Goal: Information Seeking & Learning: Learn about a topic

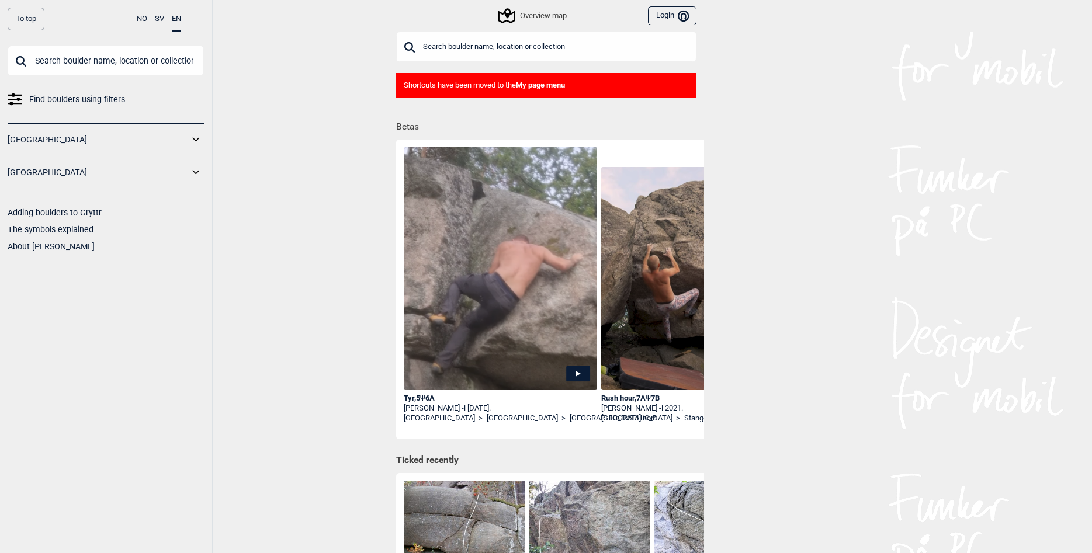
click at [172, 178] on link "[GEOGRAPHIC_DATA]" at bounding box center [98, 172] width 181 height 17
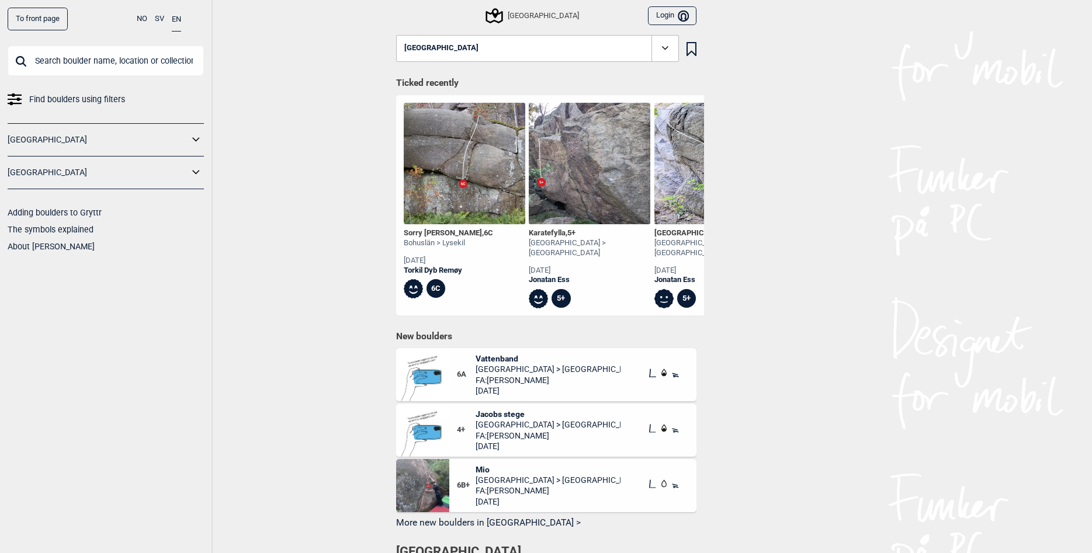
click at [191, 173] on icon at bounding box center [196, 172] width 15 height 17
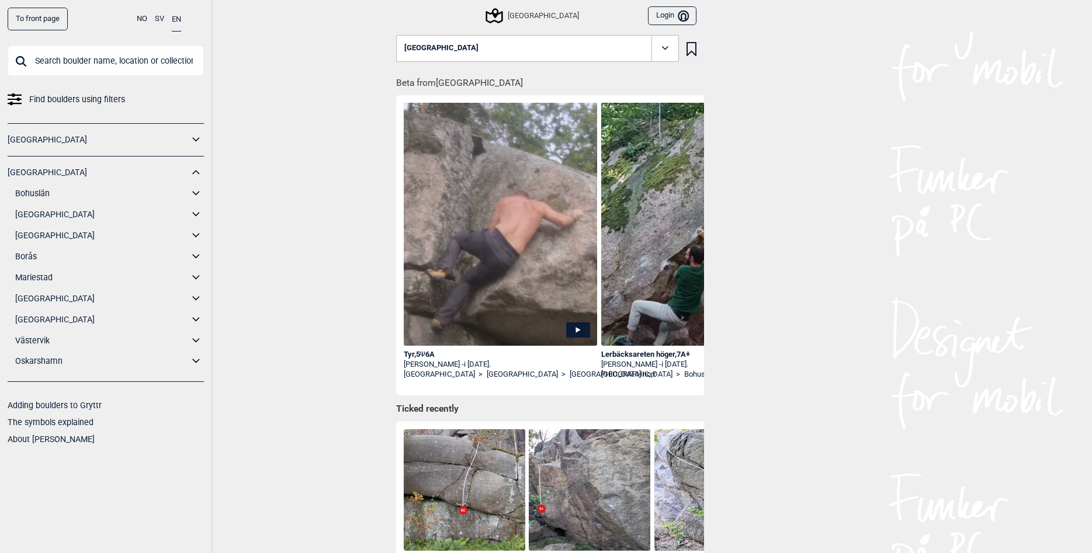
click at [43, 196] on link "Bohuslän" at bounding box center [101, 193] width 173 height 17
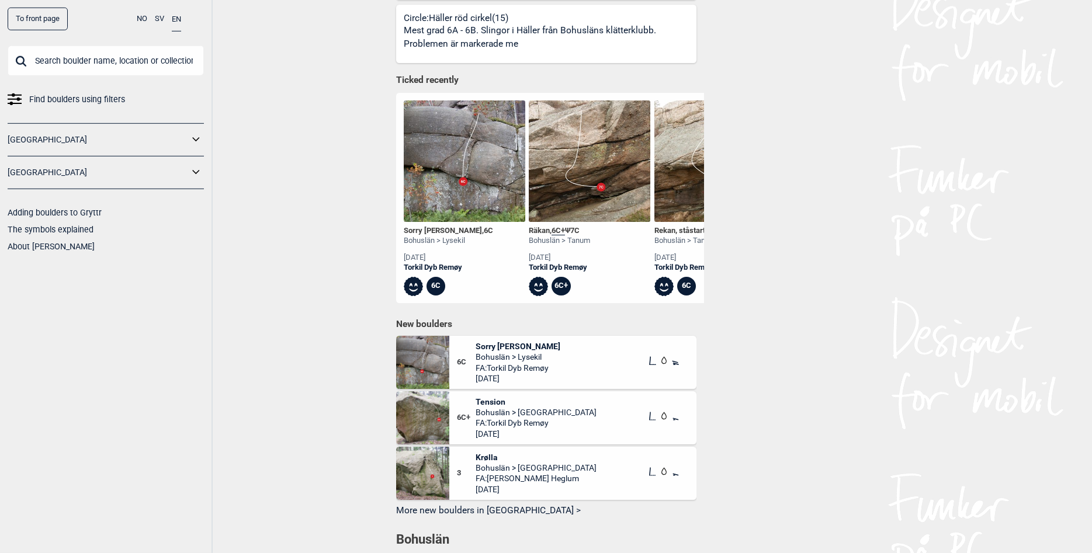
scroll to position [683, 0]
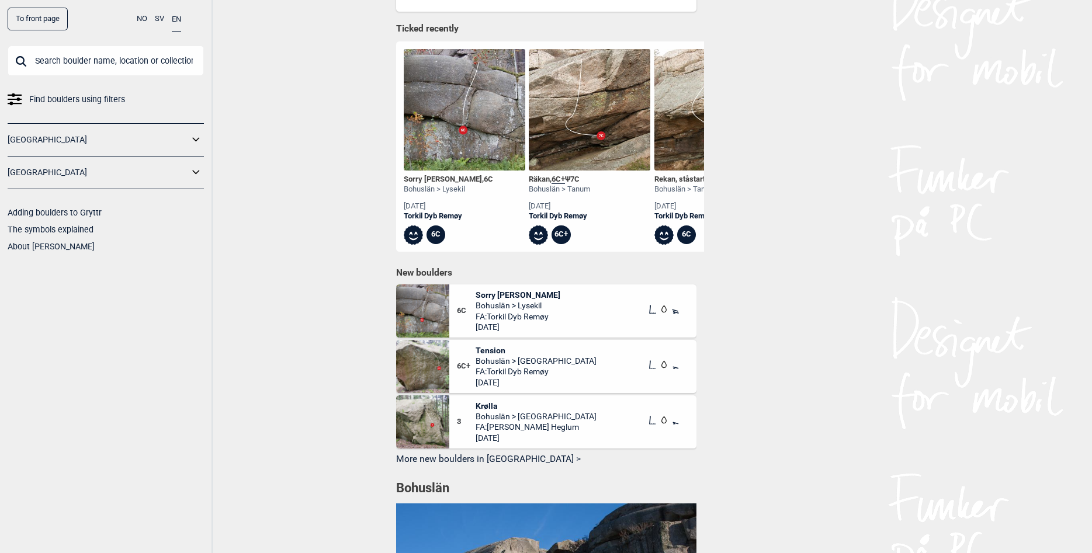
click at [566, 422] on span "Bohuslän > [GEOGRAPHIC_DATA]" at bounding box center [535, 416] width 121 height 11
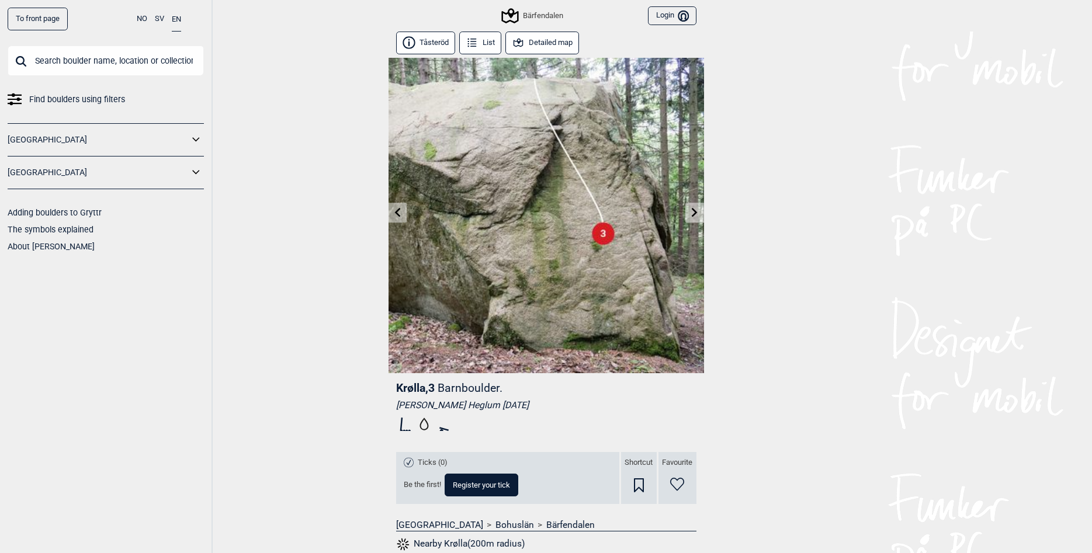
click at [696, 210] on icon at bounding box center [694, 211] width 9 height 9
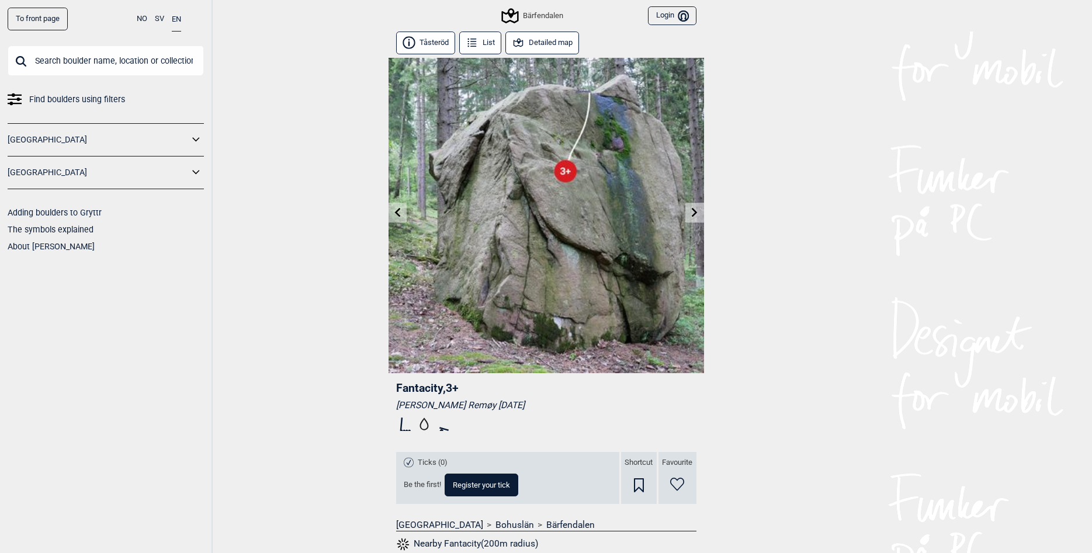
click at [524, 37] on icon at bounding box center [518, 42] width 13 height 13
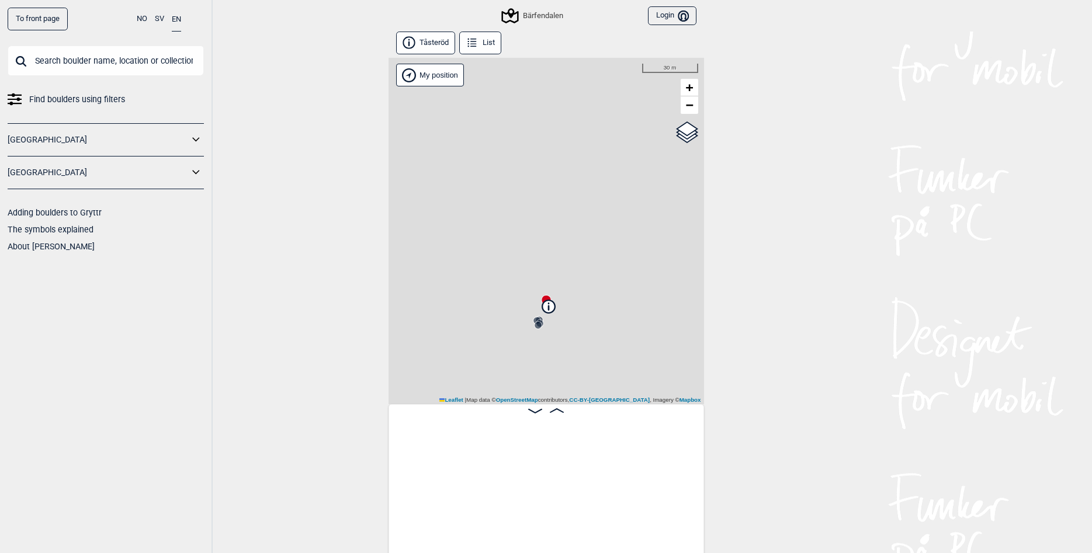
scroll to position [0, 493]
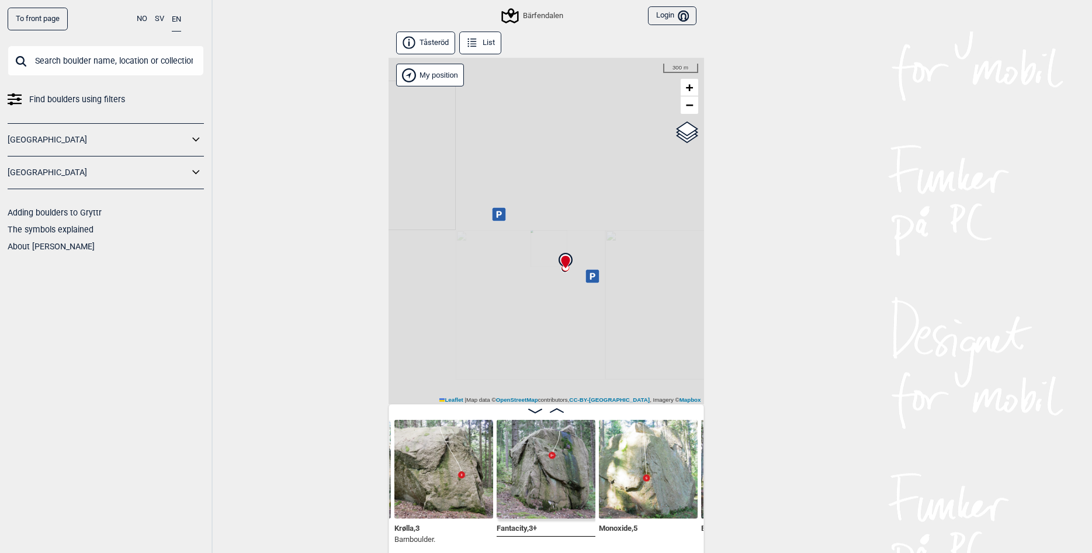
drag, startPoint x: 631, startPoint y: 342, endPoint x: 553, endPoint y: 318, distance: 81.1
click at [553, 318] on div "Bärfendalen My position 300 m + − OpenStreetMap Google satellite Leaflet | Map …" at bounding box center [545, 231] width 315 height 346
drag, startPoint x: 574, startPoint y: 259, endPoint x: 568, endPoint y: 241, distance: 18.5
click at [568, 241] on div "Bärfendalen My position 1 km + − OpenStreetMap Google satellite Leaflet | Map d…" at bounding box center [545, 231] width 315 height 346
drag, startPoint x: 468, startPoint y: 345, endPoint x: 499, endPoint y: 289, distance: 63.5
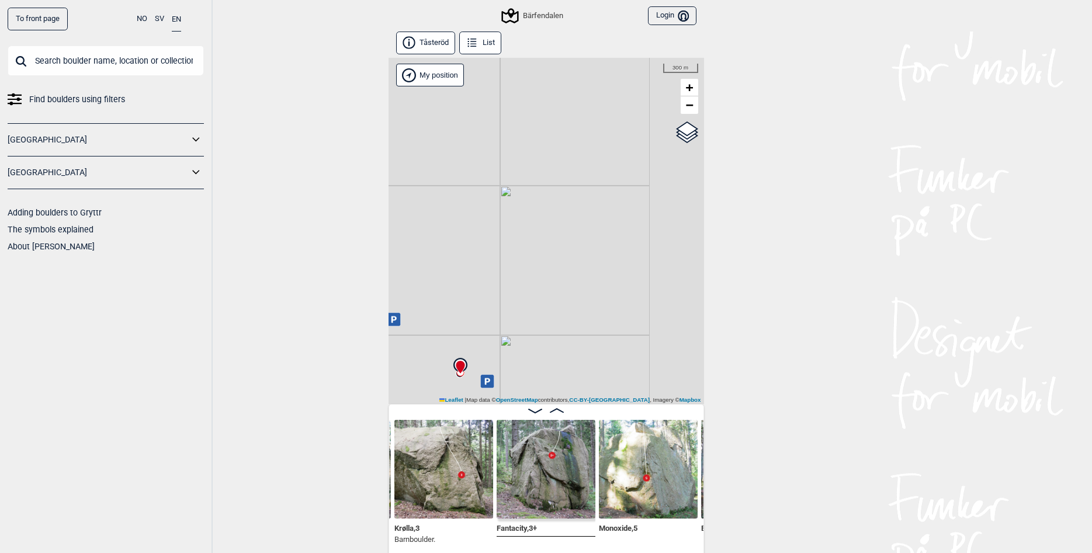
click at [499, 289] on div "Bärfendalen My position 300 m + − OpenStreetMap Google satellite Leaflet | Map …" at bounding box center [545, 231] width 315 height 346
drag, startPoint x: 474, startPoint y: 352, endPoint x: 506, endPoint y: 331, distance: 38.7
click at [506, 331] on div "Bärfendalen My position 100 m + − OpenStreetMap Google satellite Leaflet | Map …" at bounding box center [545, 231] width 315 height 346
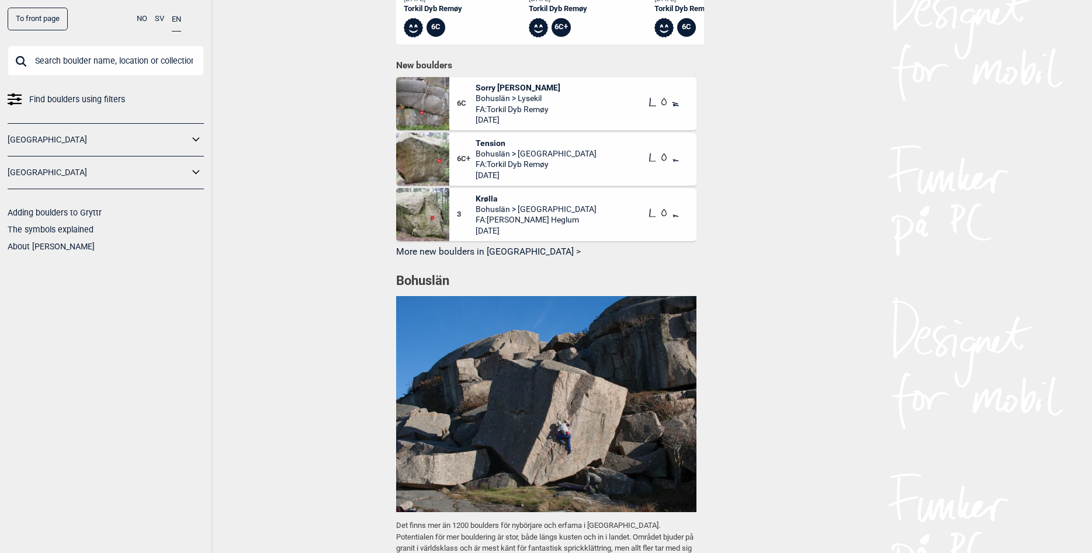
scroll to position [771, 0]
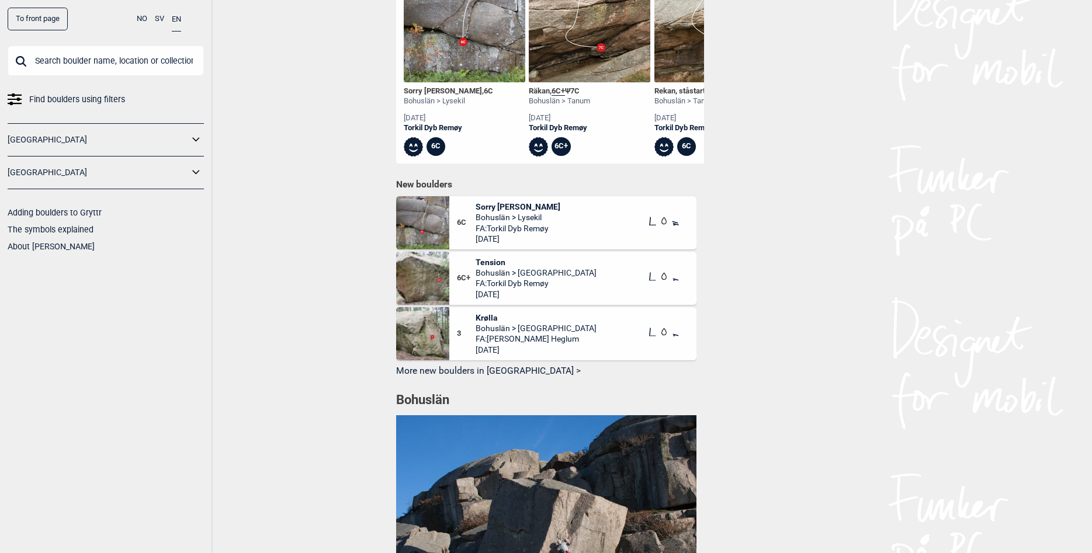
click at [440, 249] on img at bounding box center [422, 222] width 53 height 53
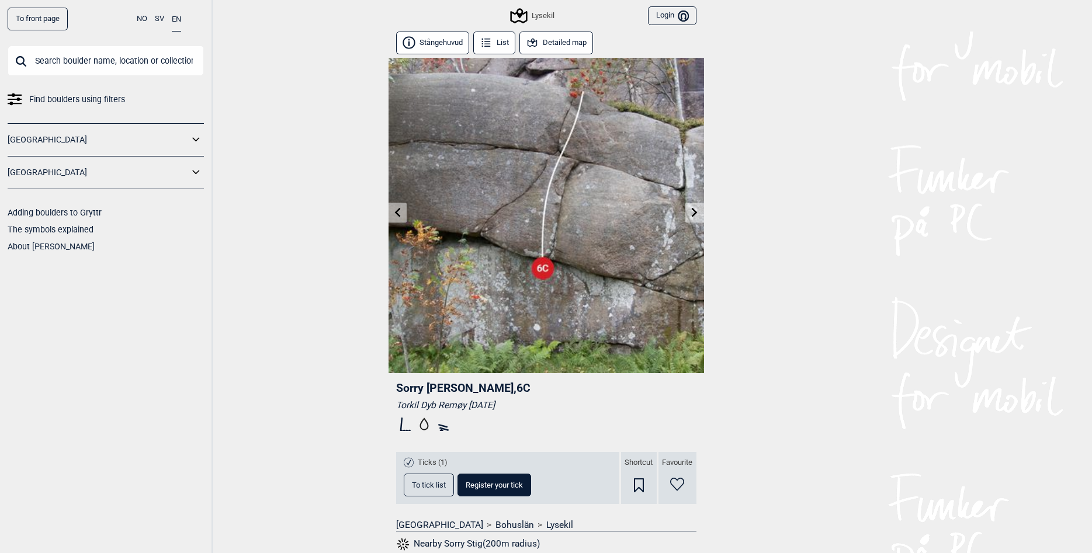
click at [690, 218] on link at bounding box center [694, 212] width 18 height 19
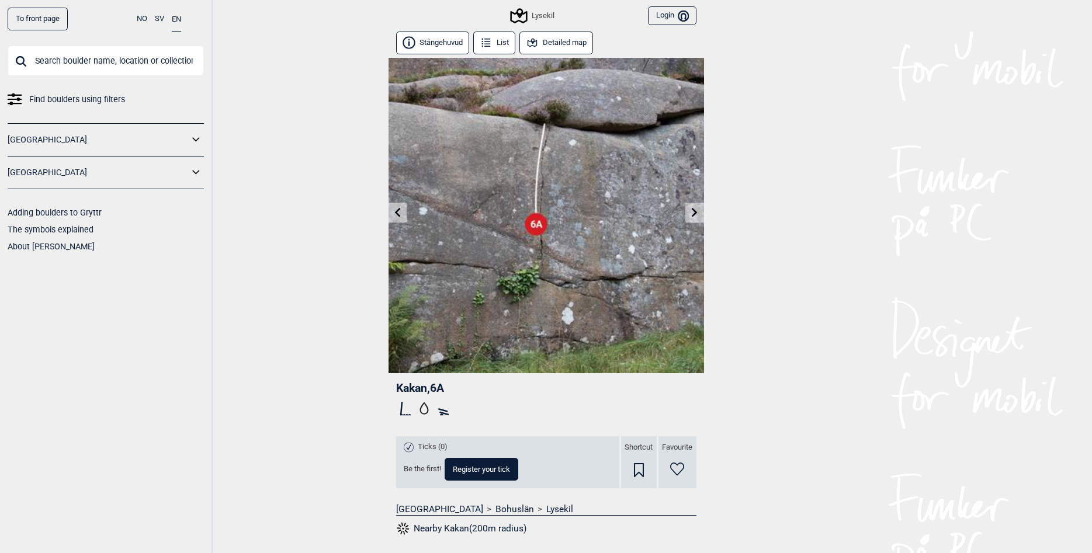
click at [690, 218] on link at bounding box center [694, 212] width 18 height 19
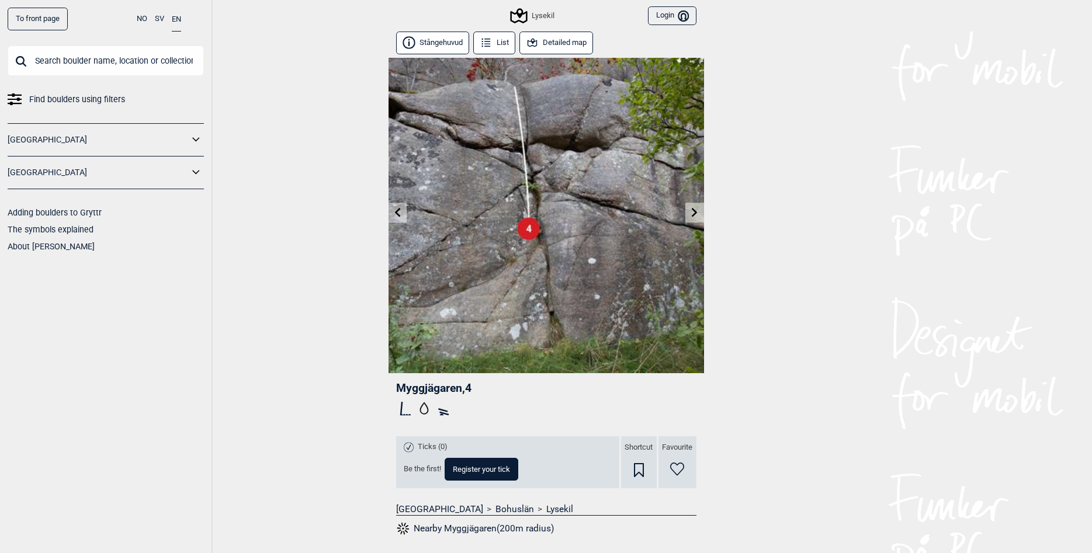
click at [327, 345] on div "To front page NO SV EN Find boulders using filters [GEOGRAPHIC_DATA] [GEOGRAPHI…" at bounding box center [546, 276] width 1092 height 553
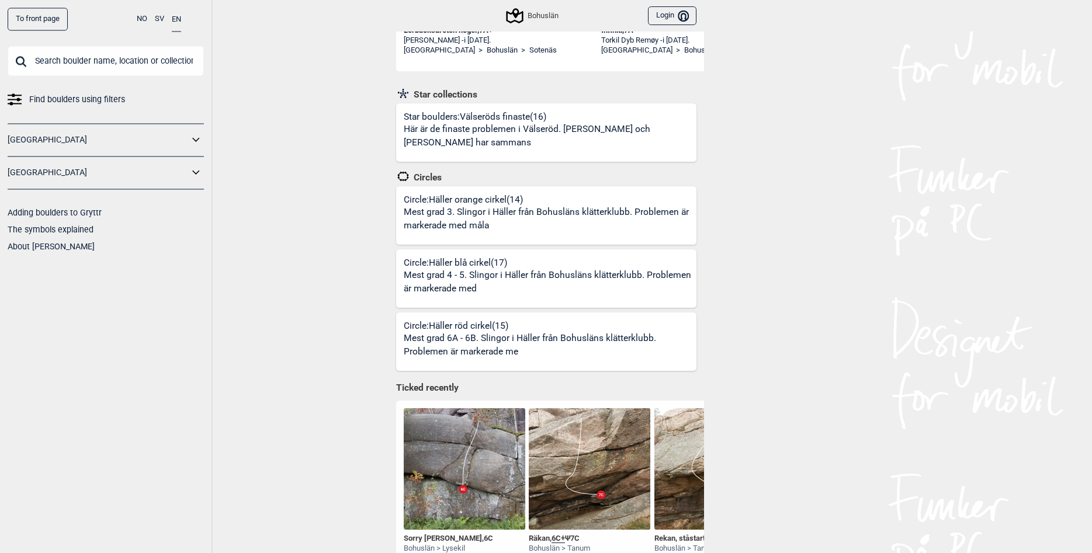
scroll to position [323, 0]
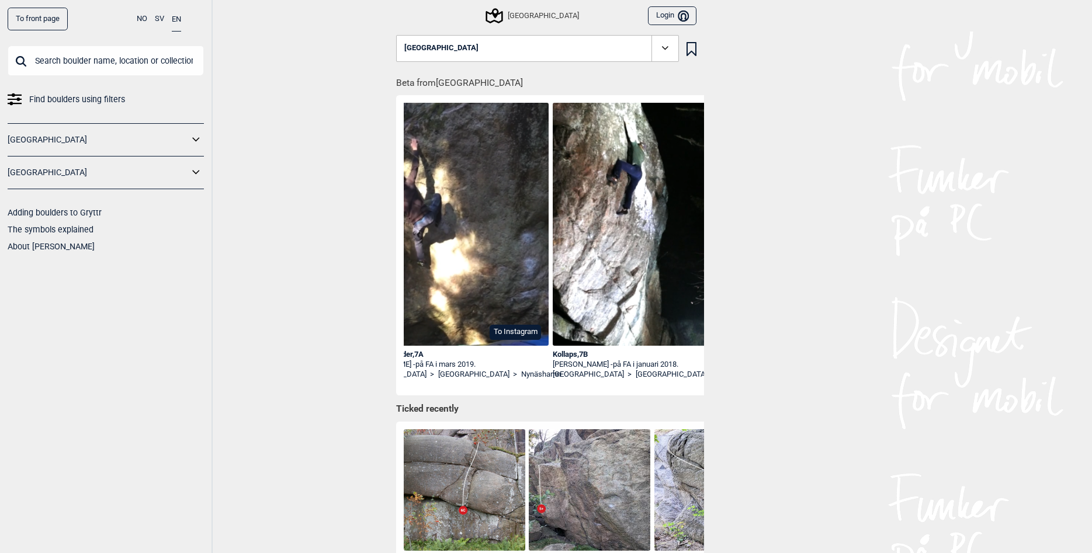
scroll to position [0, 1256]
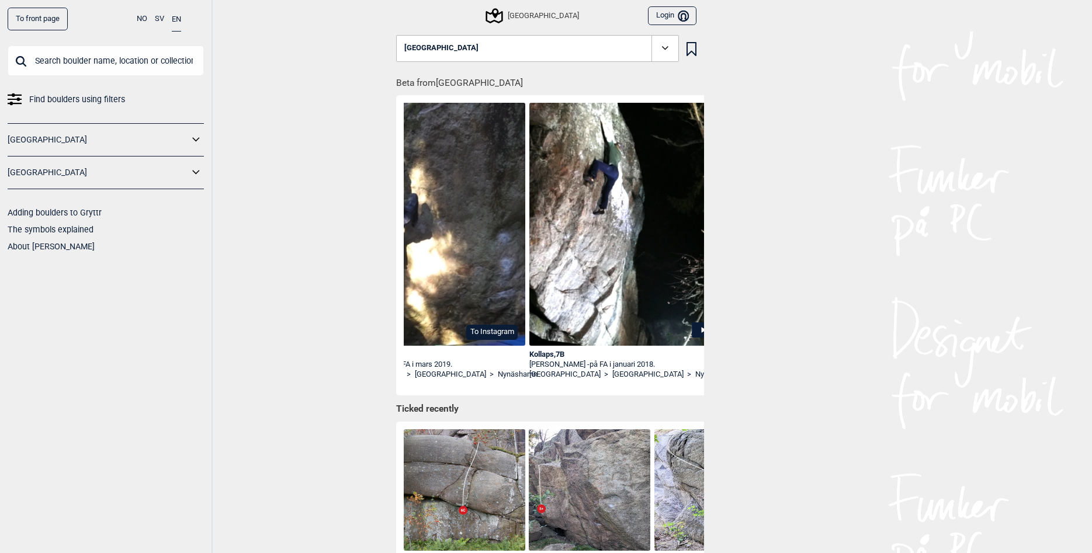
click at [327, 404] on div "To front page NO SV EN Find boulders using filters [GEOGRAPHIC_DATA] [GEOGRAPHI…" at bounding box center [546, 276] width 1092 height 553
click at [173, 168] on link "[GEOGRAPHIC_DATA]" at bounding box center [98, 172] width 181 height 17
click at [194, 162] on div "[GEOGRAPHIC_DATA]" at bounding box center [106, 173] width 196 height 33
click at [196, 166] on icon at bounding box center [196, 172] width 15 height 17
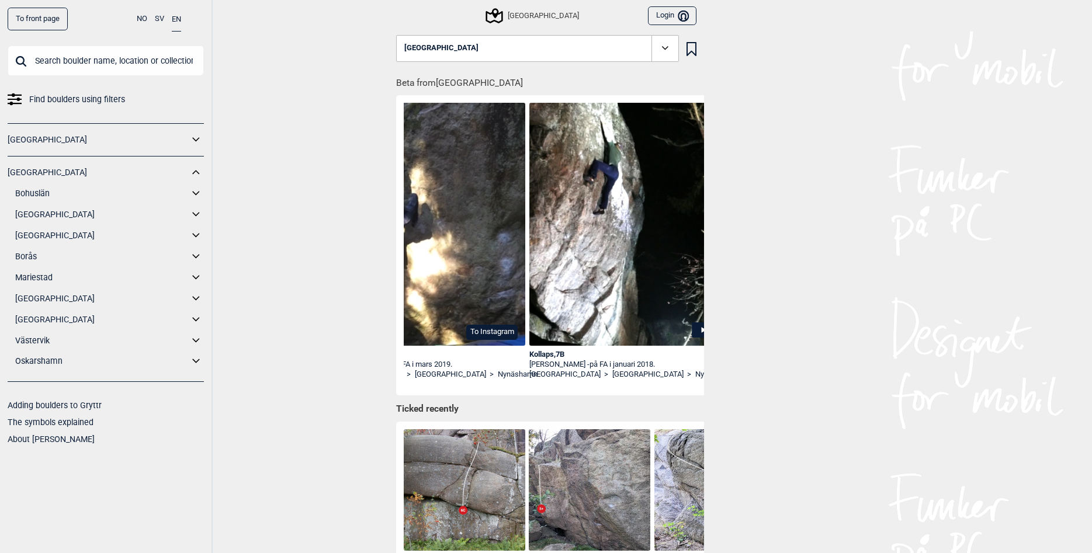
click at [194, 212] on icon at bounding box center [196, 214] width 15 height 17
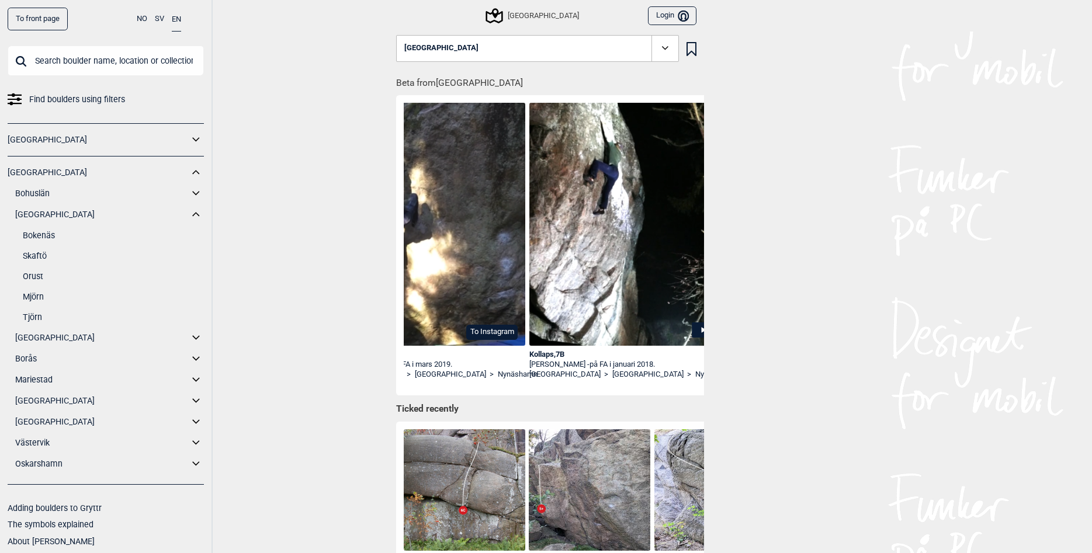
click at [194, 212] on icon at bounding box center [196, 214] width 15 height 17
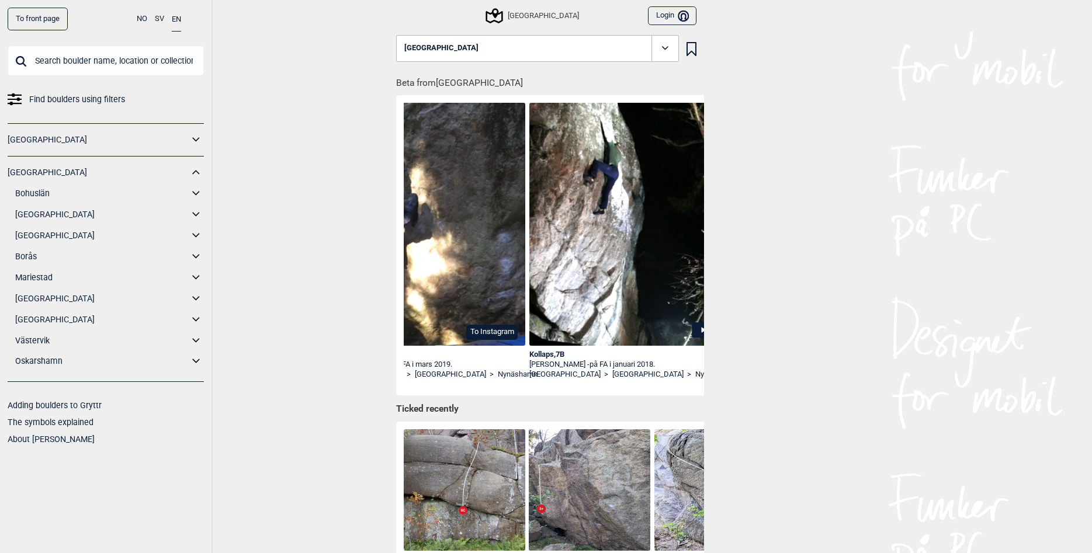
click at [194, 232] on icon at bounding box center [196, 235] width 15 height 17
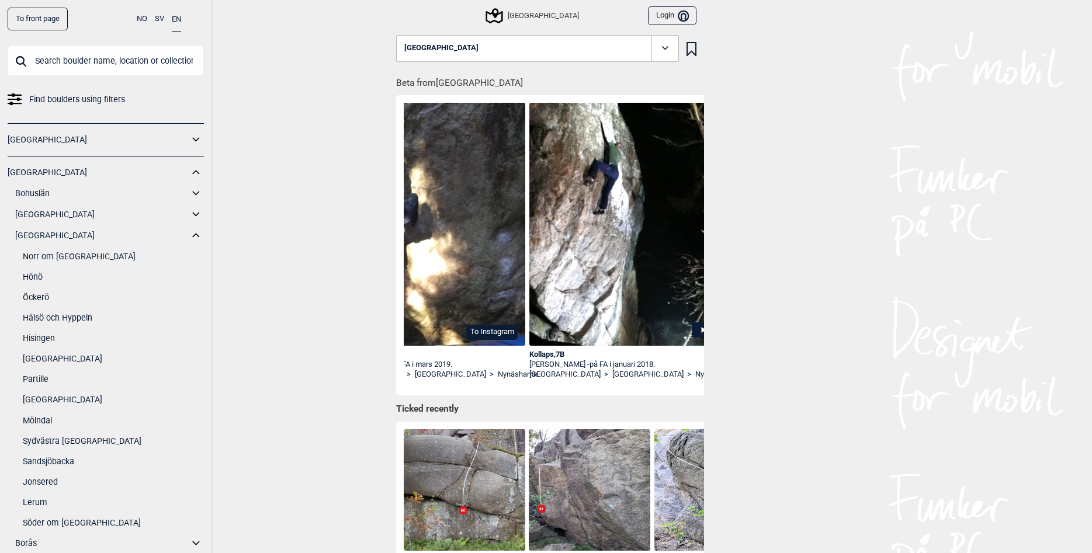
click at [79, 436] on link "Sydvästra [GEOGRAPHIC_DATA]" at bounding box center [113, 441] width 181 height 17
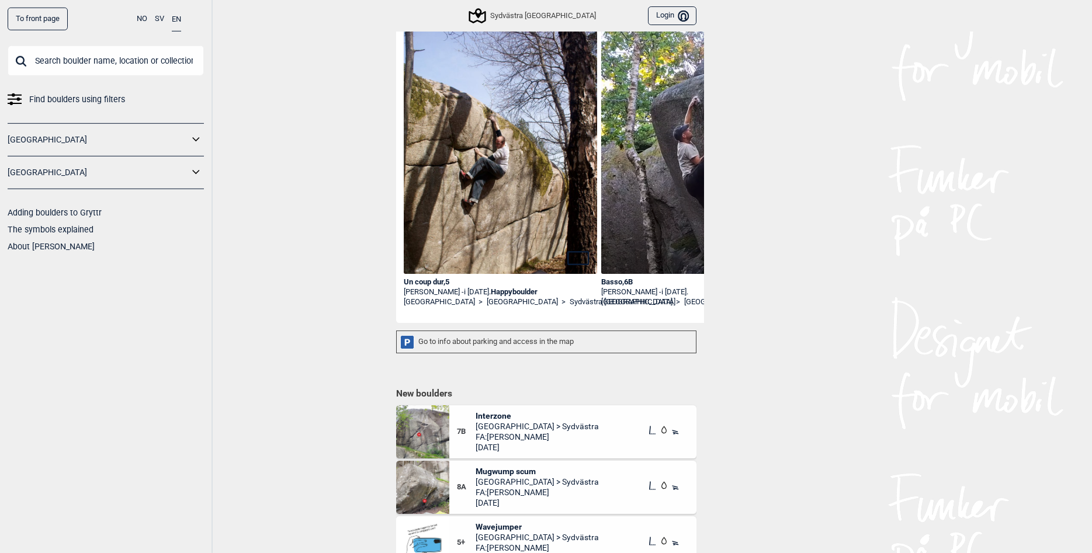
scroll to position [119, 0]
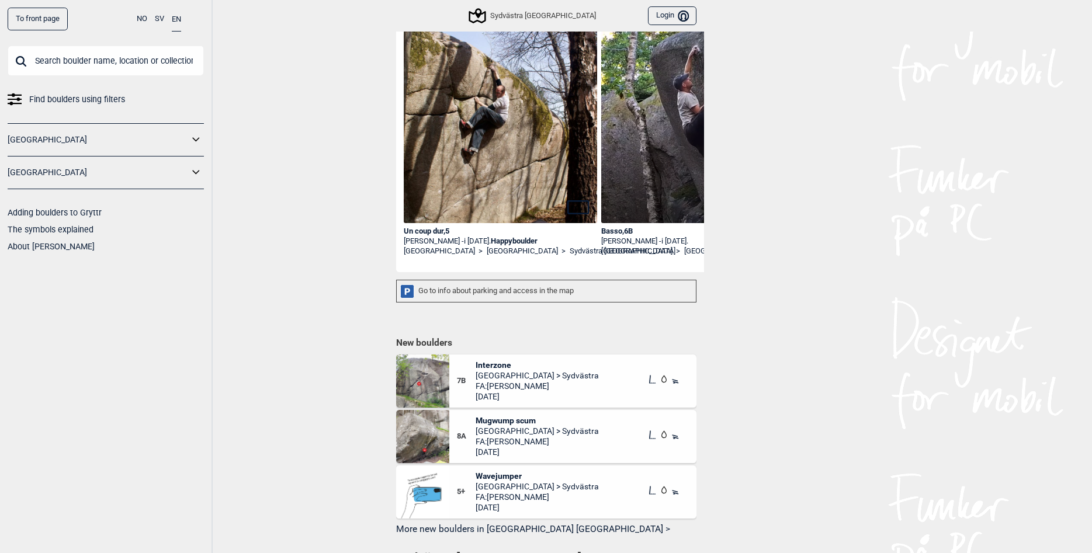
click at [467, 452] on div "8A" at bounding box center [466, 436] width 19 height 43
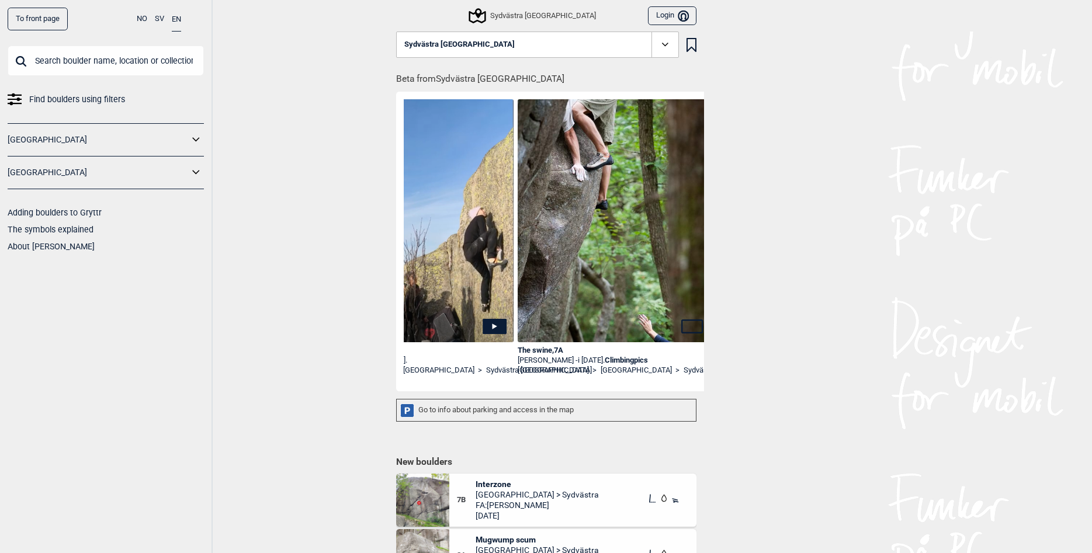
scroll to position [0, 3249]
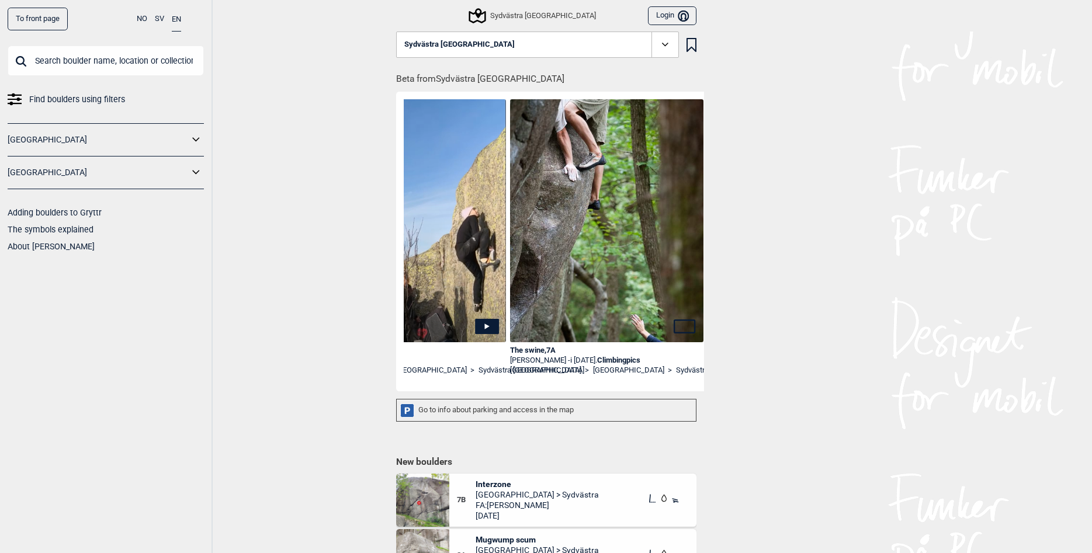
click at [617, 281] on img at bounding box center [607, 244] width 194 height 291
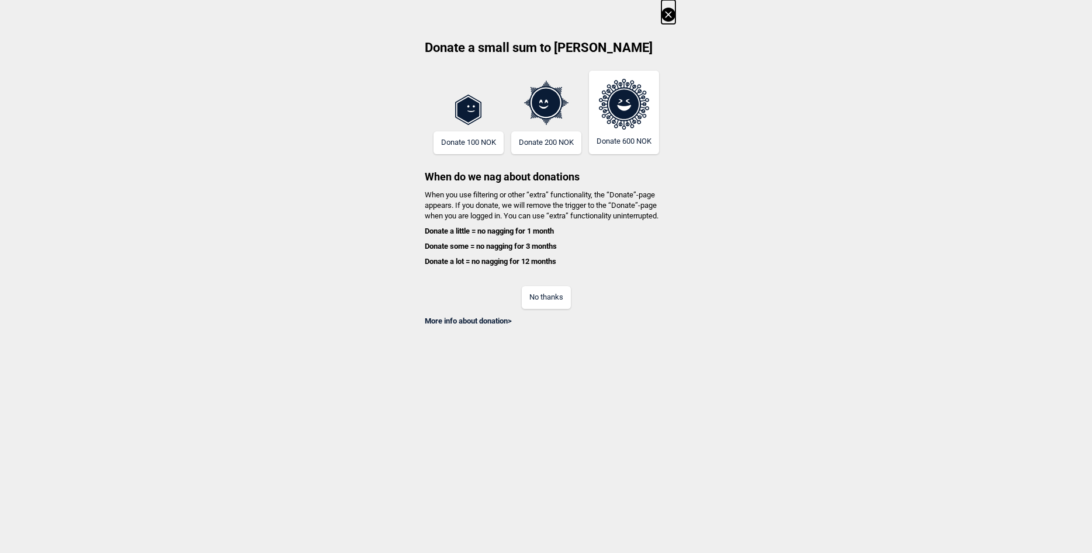
click at [534, 286] on div "No thanks" at bounding box center [546, 290] width 258 height 38
click at [534, 294] on button "No thanks" at bounding box center [546, 297] width 49 height 23
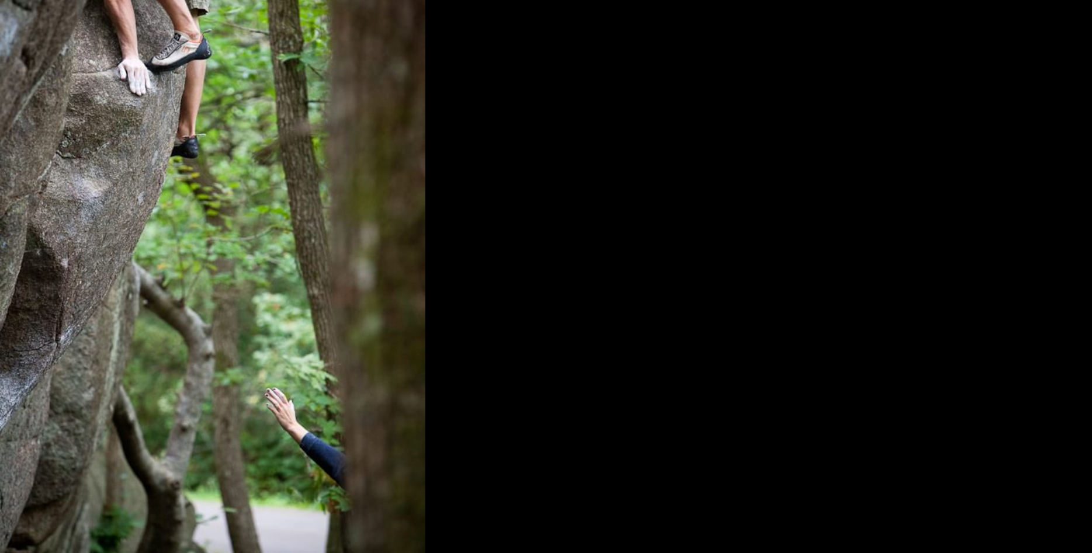
scroll to position [0, 0]
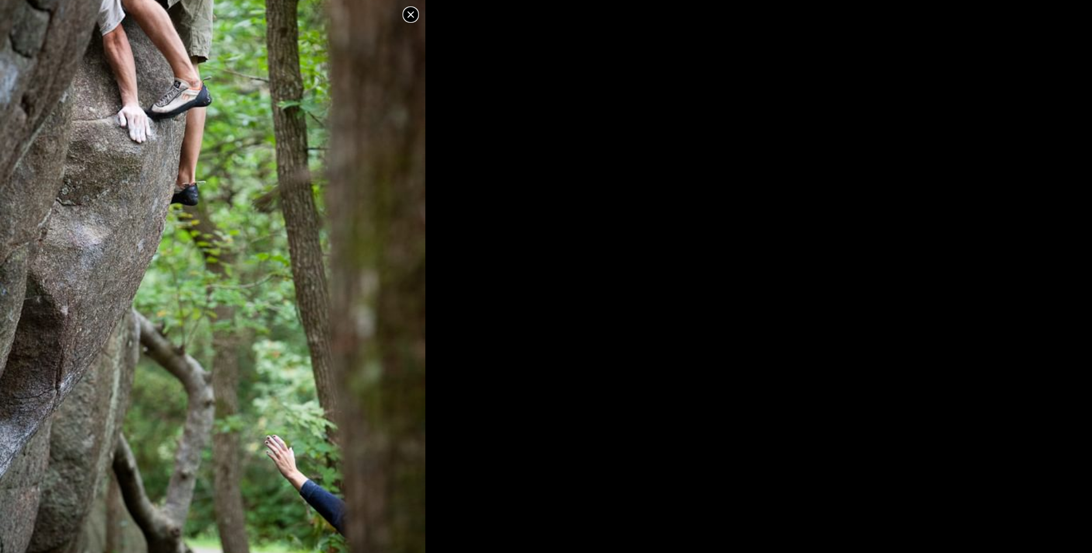
click at [310, 252] on img at bounding box center [212, 282] width 425 height 638
click at [411, 7] on img at bounding box center [212, 282] width 425 height 638
click at [418, 4] on img at bounding box center [212, 282] width 425 height 638
drag, startPoint x: 410, startPoint y: 6, endPoint x: 406, endPoint y: 11, distance: 6.3
click at [410, 6] on img at bounding box center [212, 282] width 425 height 638
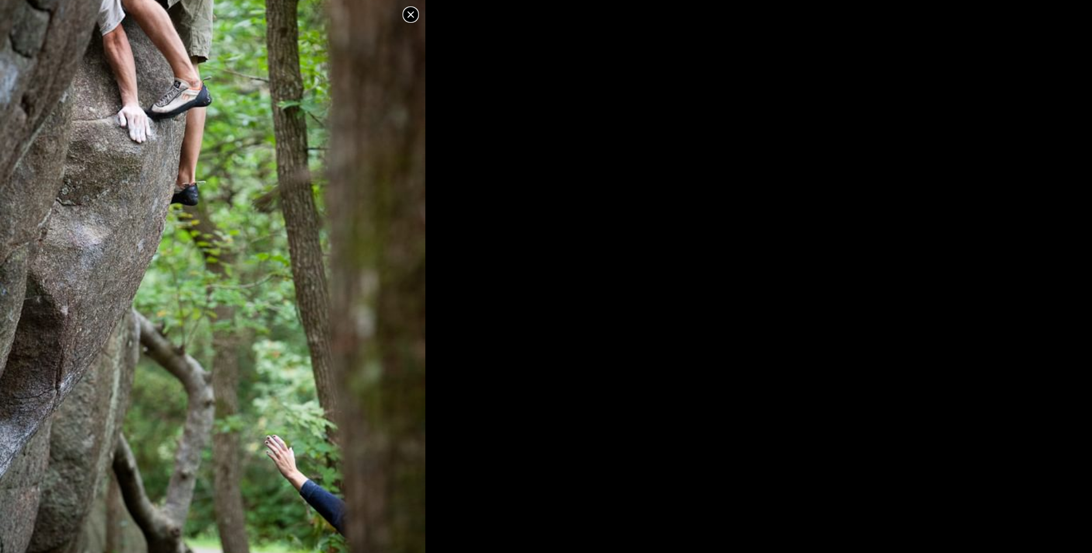
click at [406, 11] on icon at bounding box center [411, 15] width 14 height 14
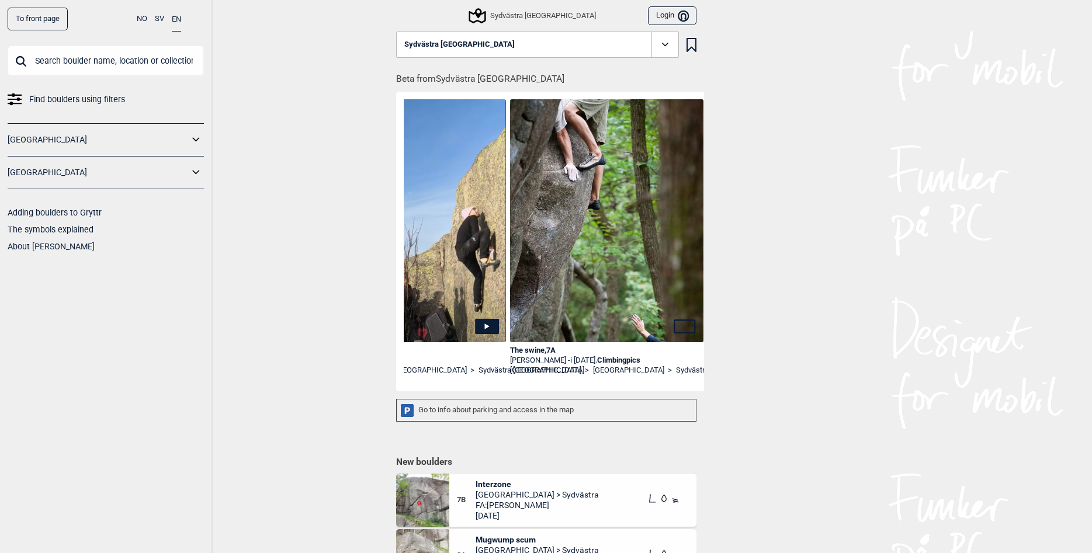
click at [524, 352] on div "The swine , 7A" at bounding box center [607, 351] width 194 height 10
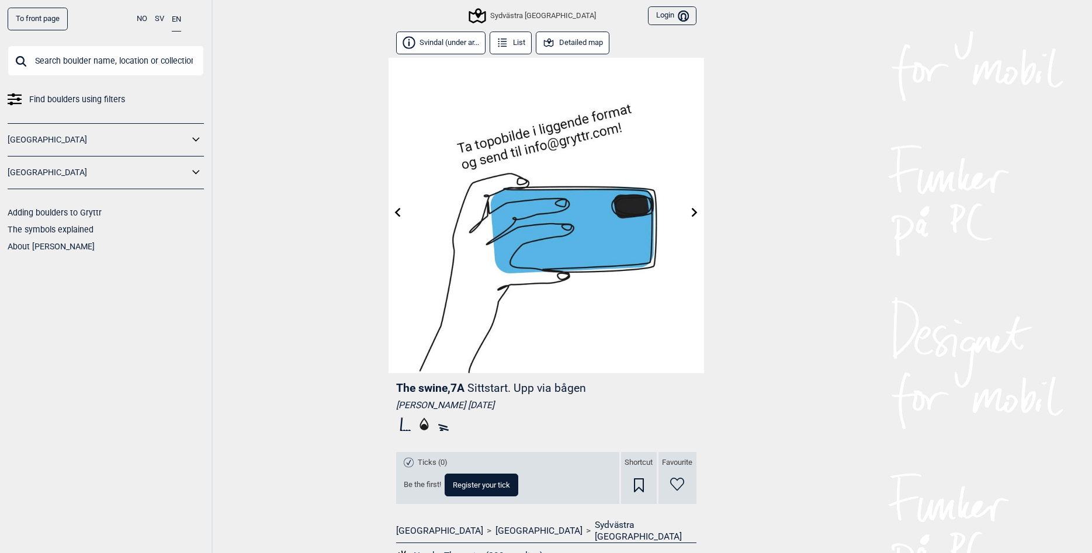
click at [402, 210] on link at bounding box center [397, 212] width 18 height 19
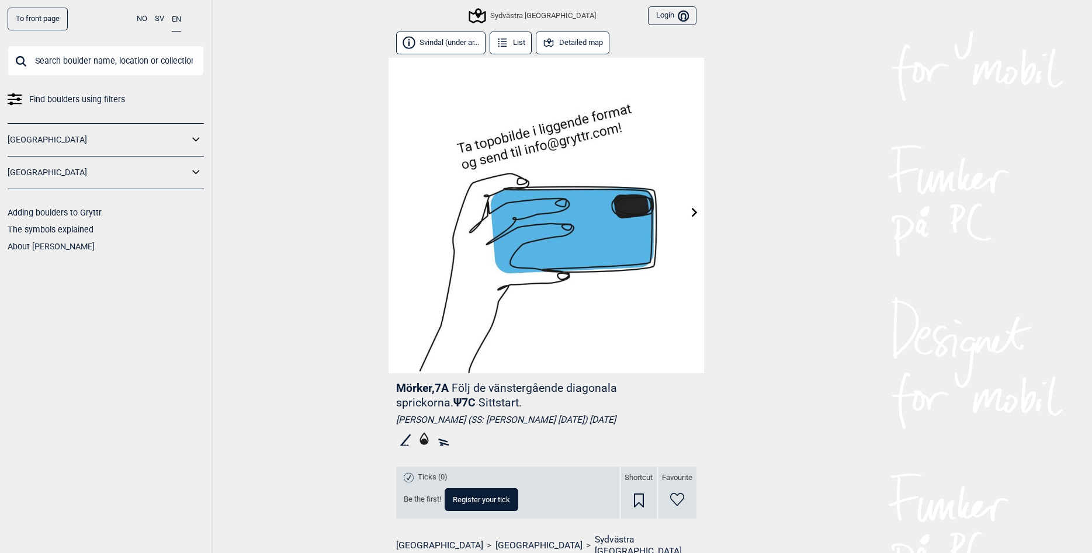
click at [402, 210] on img at bounding box center [545, 215] width 315 height 315
click at [398, 211] on img at bounding box center [545, 215] width 315 height 315
click at [701, 215] on link at bounding box center [694, 212] width 18 height 19
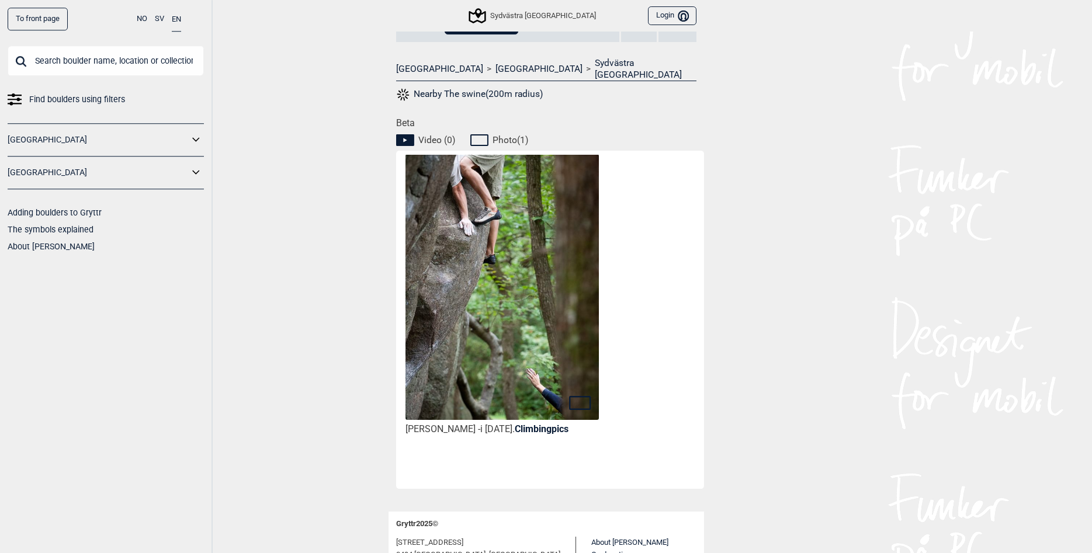
scroll to position [477, 0]
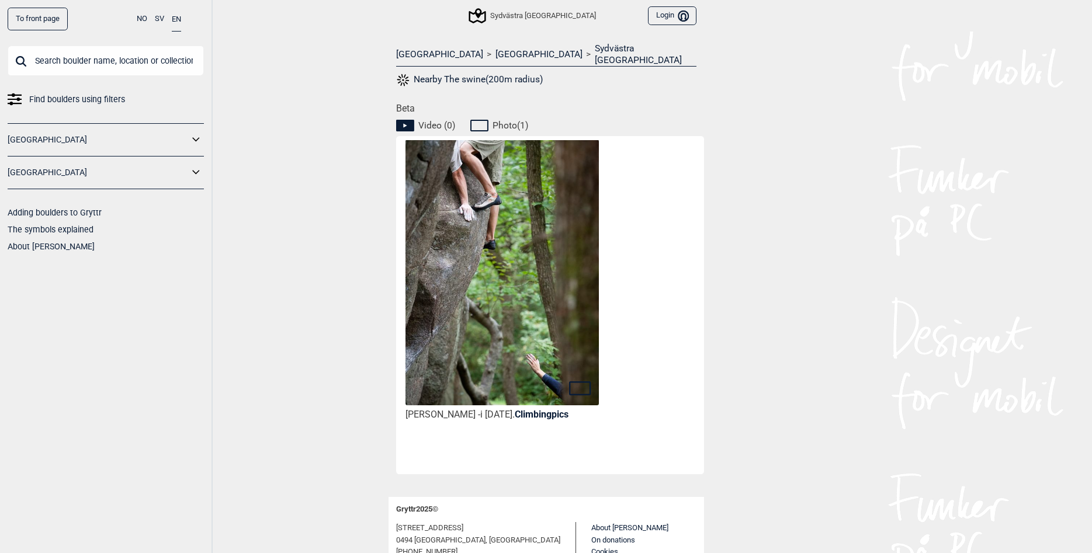
click at [540, 270] on img at bounding box center [501, 285] width 193 height 290
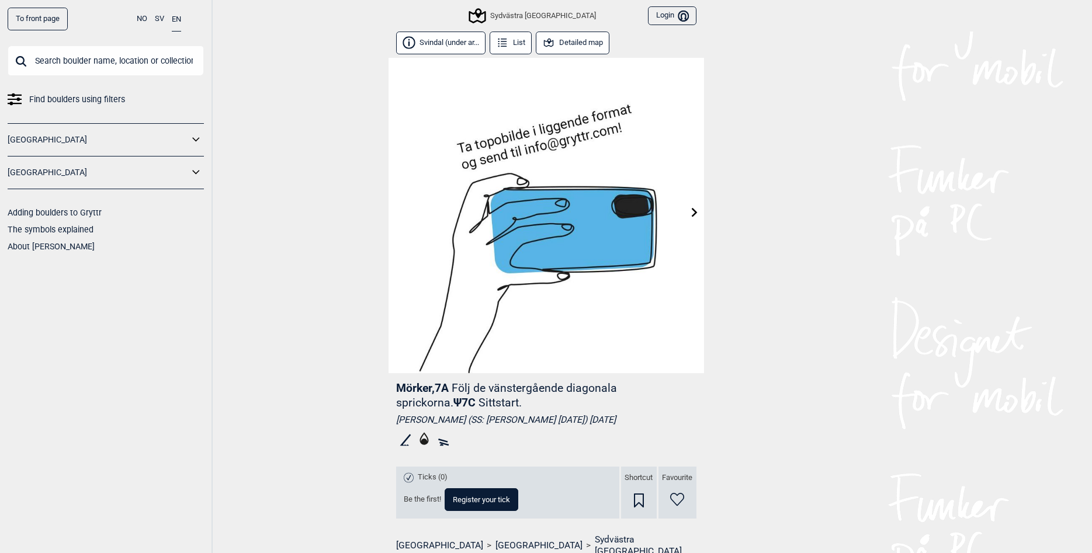
scroll to position [477, 0]
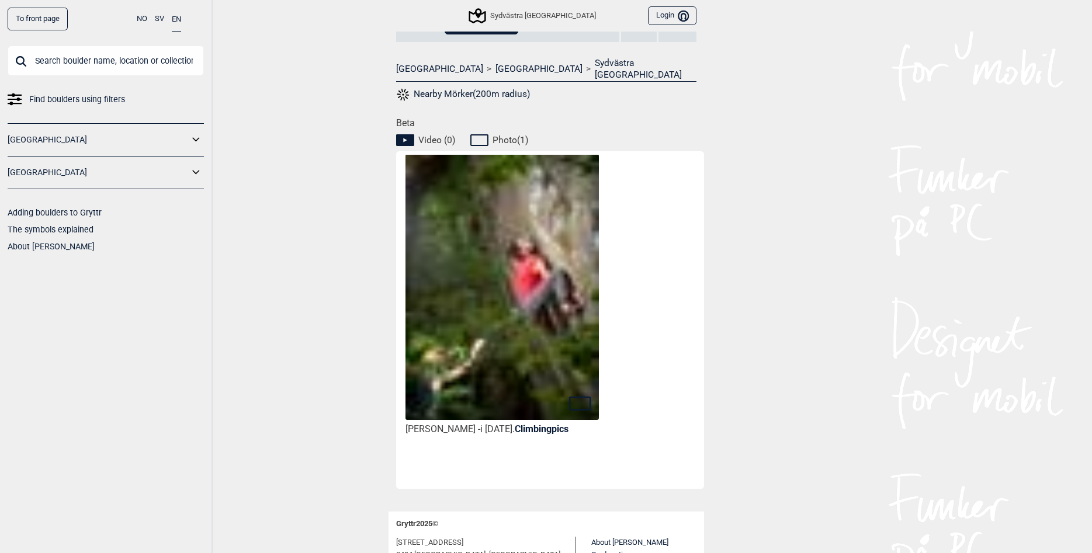
click at [502, 134] on span "Photo ( 1 )" at bounding box center [510, 140] width 36 height 12
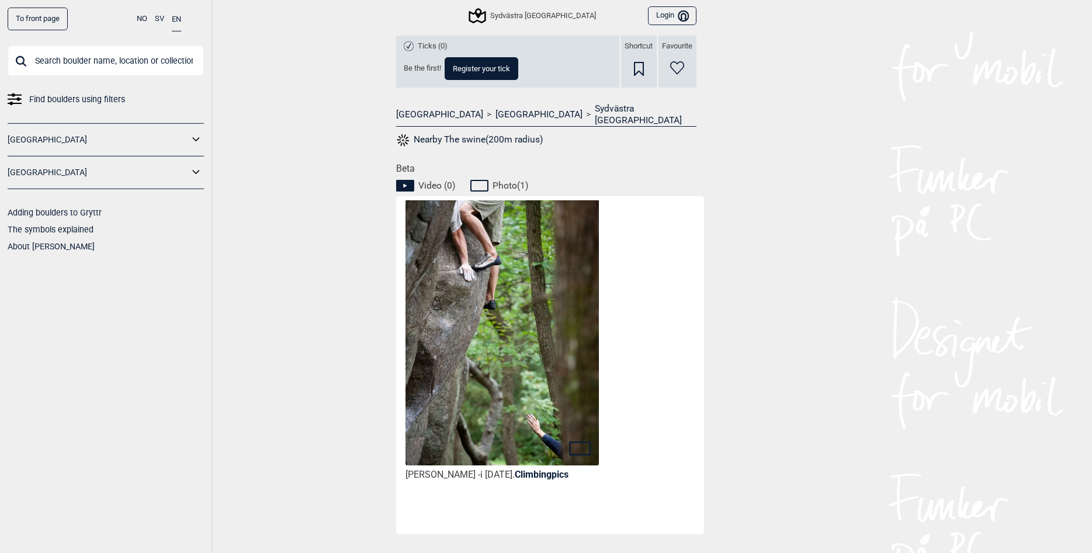
scroll to position [406, 0]
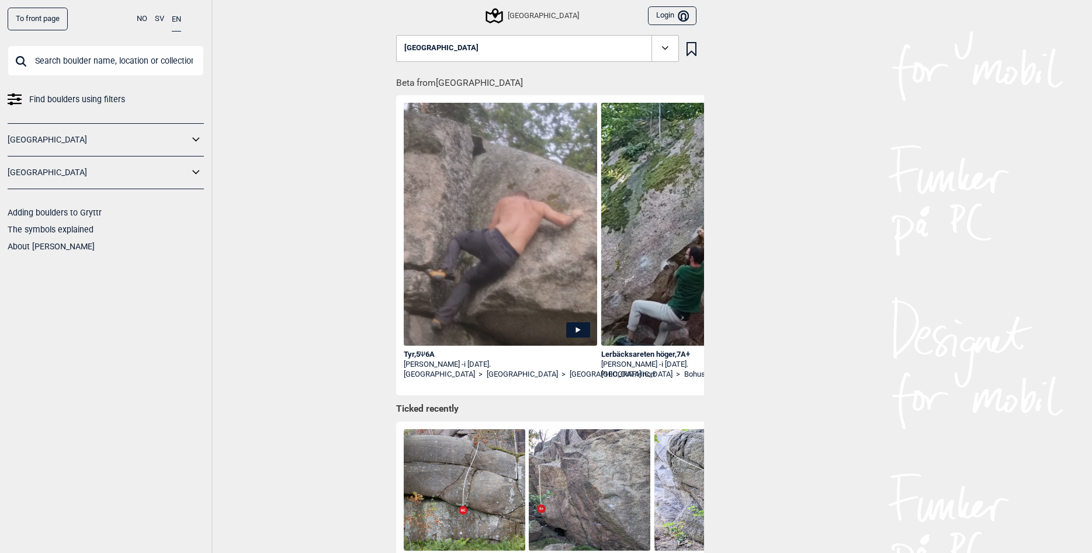
click at [119, 175] on link "[GEOGRAPHIC_DATA]" at bounding box center [98, 172] width 181 height 17
click at [199, 176] on icon at bounding box center [196, 172] width 15 height 17
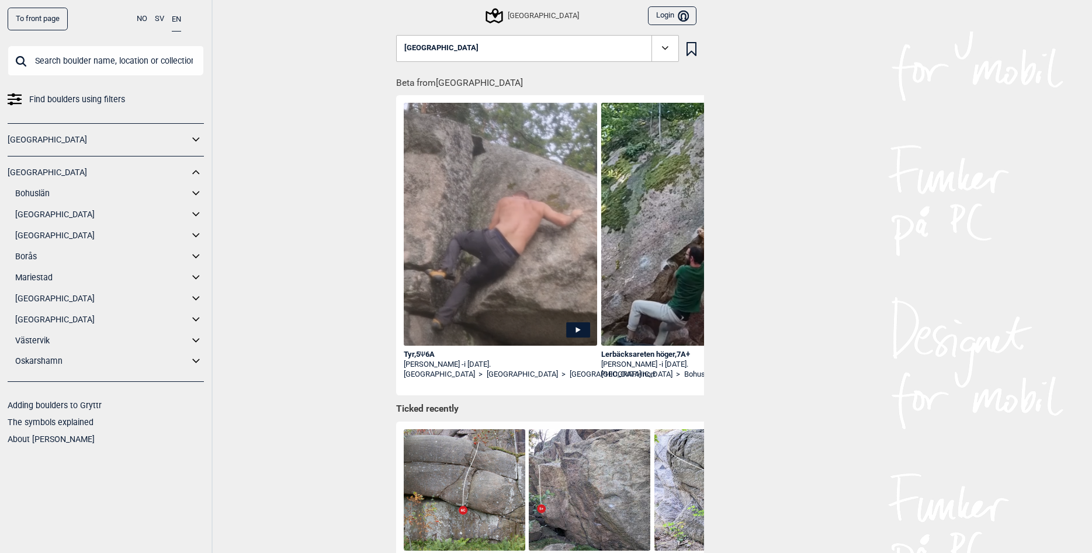
click at [191, 232] on icon at bounding box center [196, 235] width 15 height 17
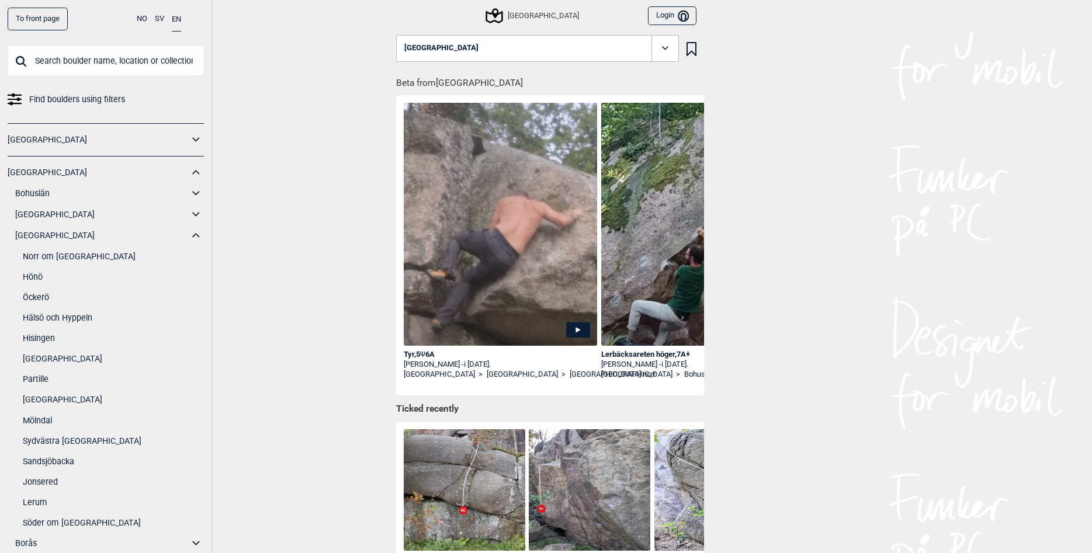
scroll to position [53, 0]
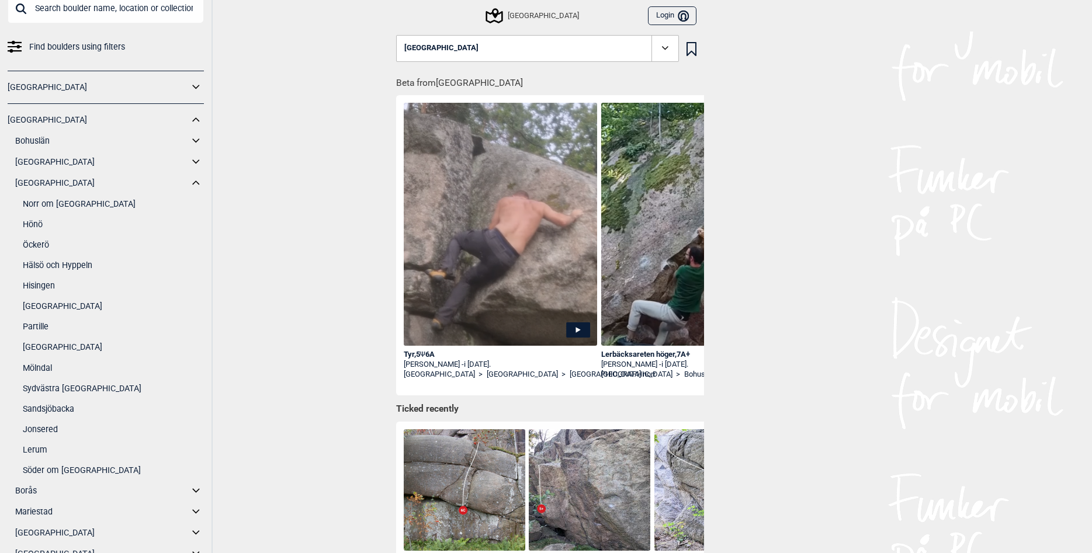
click at [41, 304] on link "[GEOGRAPHIC_DATA]" at bounding box center [113, 306] width 181 height 17
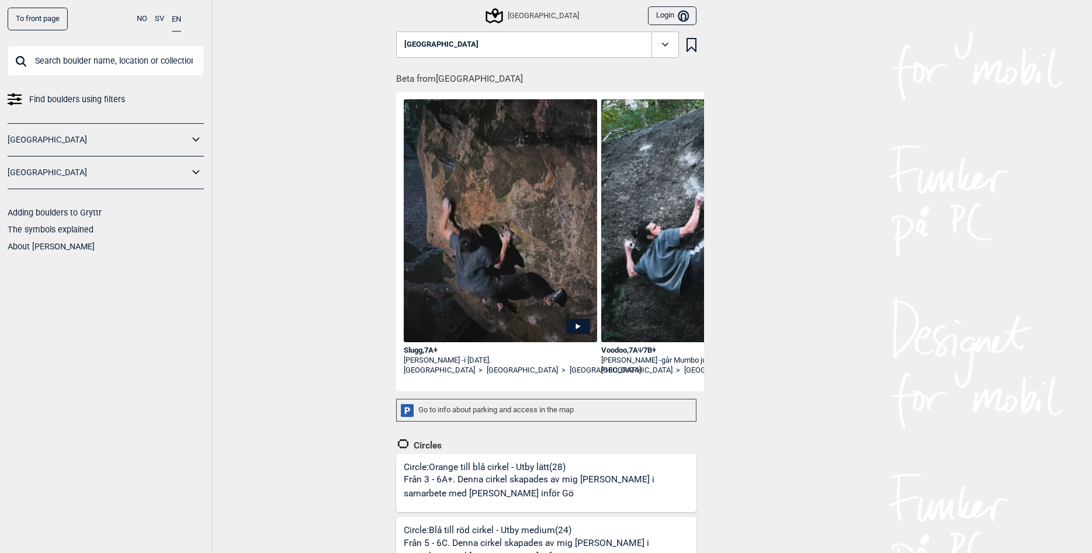
click at [659, 39] on icon at bounding box center [664, 44] width 13 height 13
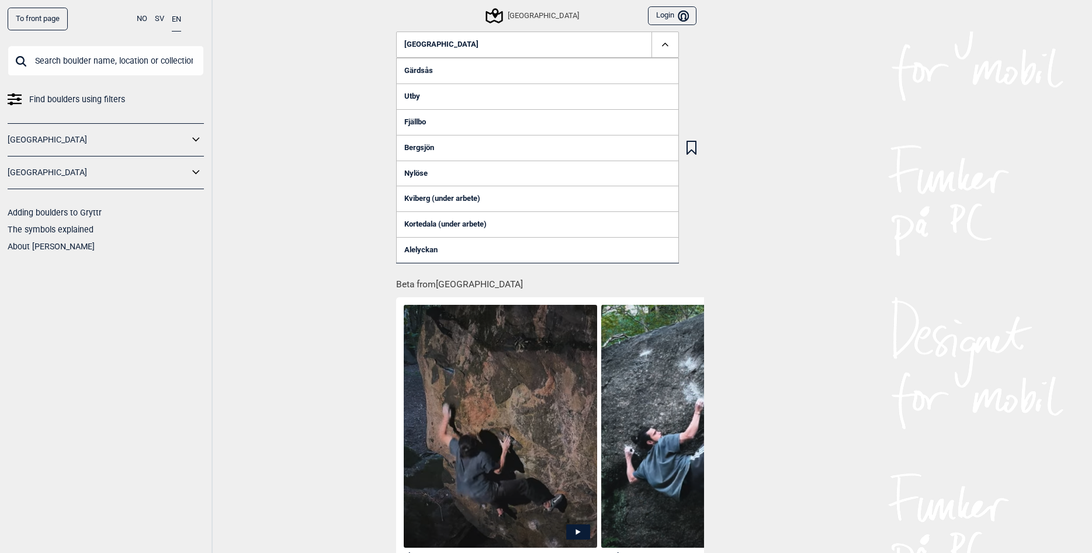
click at [477, 227] on link "Kortedala (under arbete)" at bounding box center [537, 224] width 283 height 26
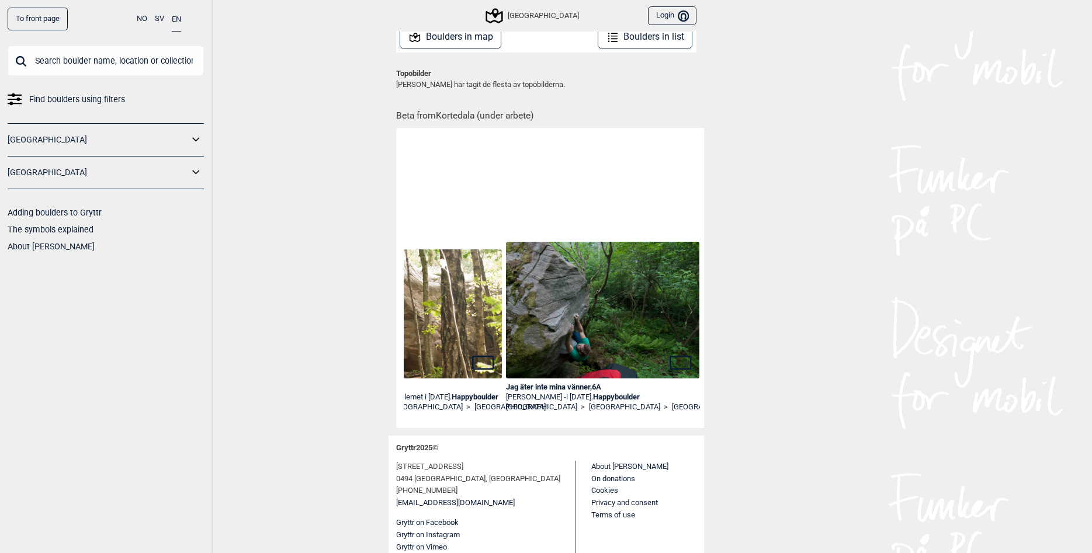
scroll to position [0, 938]
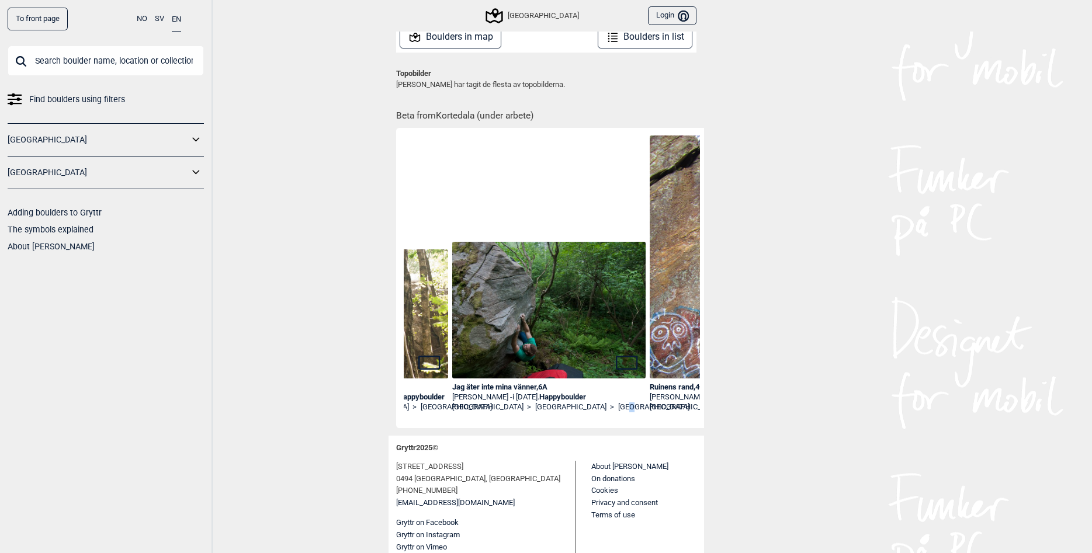
click at [546, 416] on div "Jag äter inte mina vänner , 6A Johan - i [DATE]. Happyboulder [GEOGRAPHIC_DATA]…" at bounding box center [549, 406] width 194 height 46
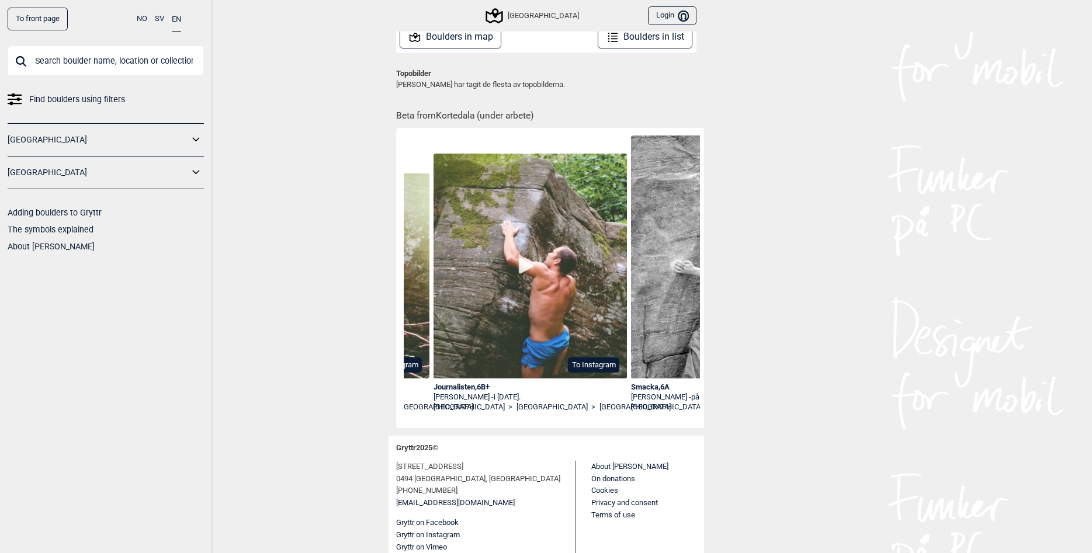
scroll to position [0, 0]
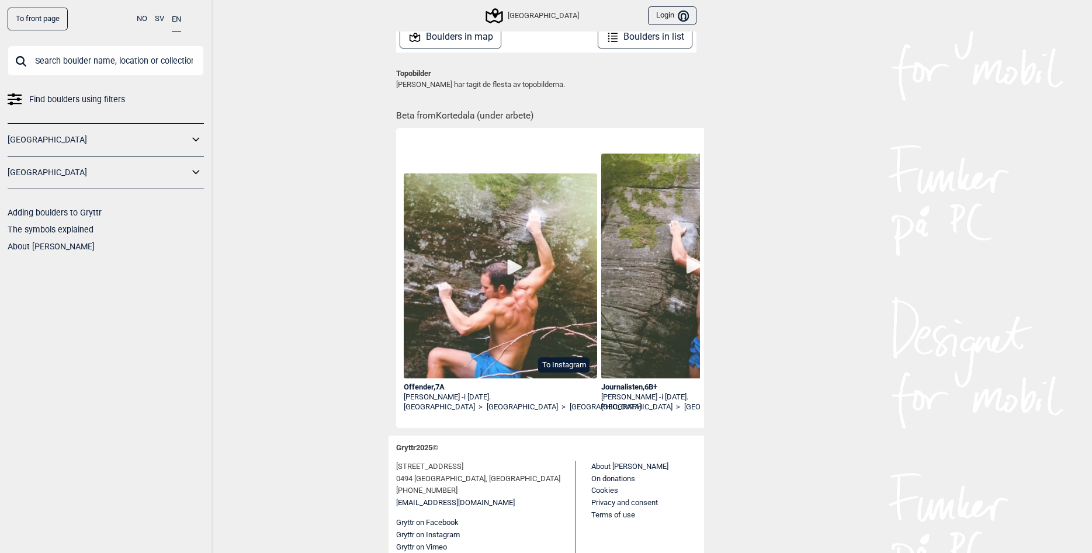
click at [558, 361] on button "To Instagram" at bounding box center [563, 364] width 51 height 15
